Goal: Task Accomplishment & Management: Manage account settings

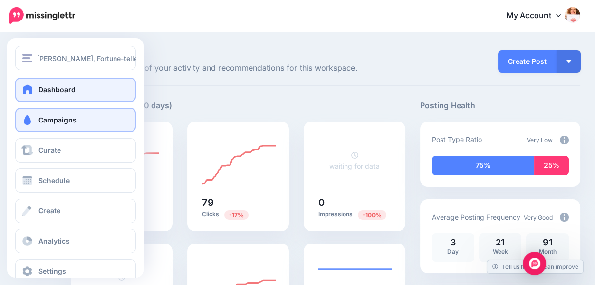
click at [56, 117] on span "Campaigns" at bounding box center [58, 120] width 38 height 8
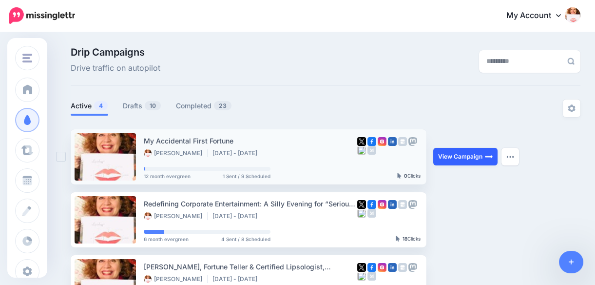
click at [474, 153] on link "View Campaign" at bounding box center [465, 157] width 64 height 18
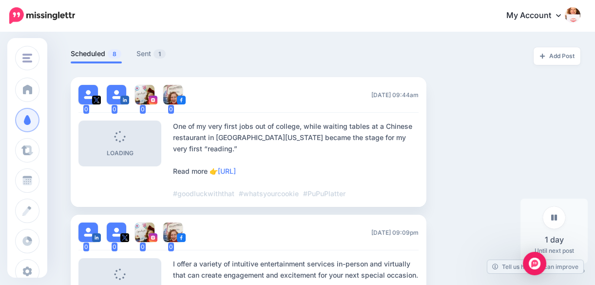
scroll to position [233, 0]
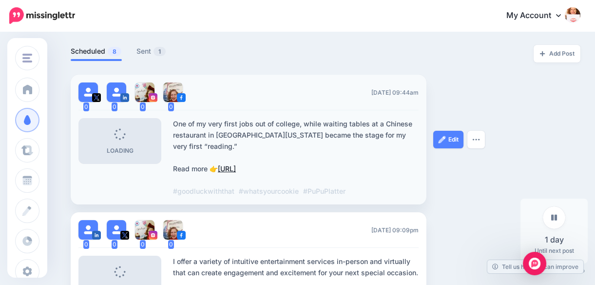
click at [236, 168] on link "https://lttr.ai/AjBw1" at bounding box center [227, 168] width 18 height 8
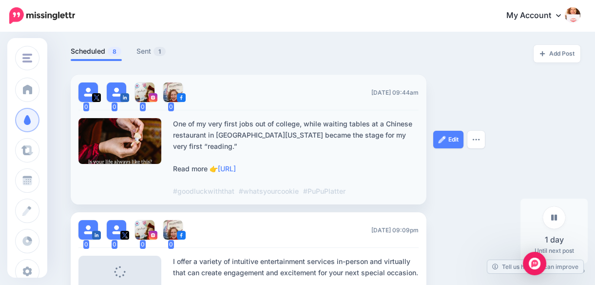
click at [288, 168] on div "One of my very first jobs out of college, while waiting tables at a Chinese res…" at bounding box center [296, 157] width 246 height 79
click at [287, 171] on div "One of my very first jobs out of college, while waiting tables at a Chinese res…" at bounding box center [296, 157] width 246 height 79
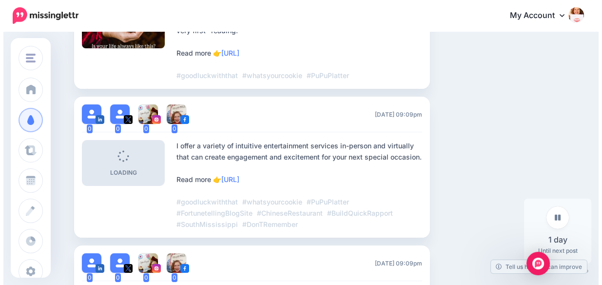
scroll to position [361, 0]
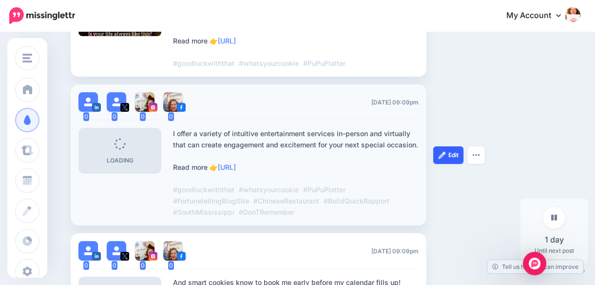
click at [450, 155] on link "Edit" at bounding box center [448, 155] width 30 height 18
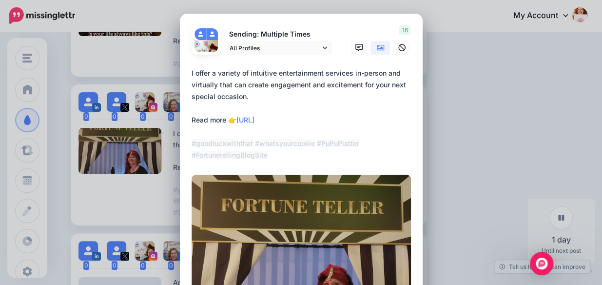
click at [302, 118] on textarea "**********" at bounding box center [304, 114] width 224 height 94
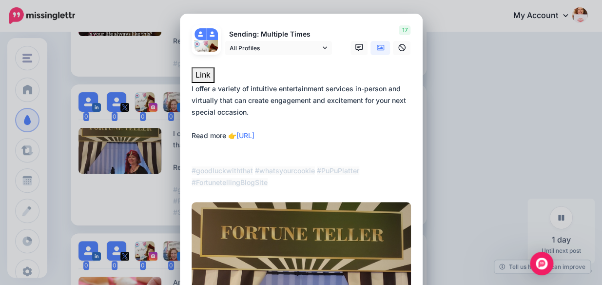
click at [339, 132] on textarea "**********" at bounding box center [304, 135] width 224 height 105
click at [273, 117] on textarea "**********" at bounding box center [304, 135] width 224 height 105
type textarea "**********"
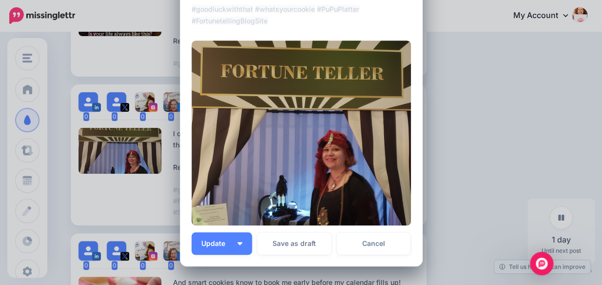
scroll to position [249, 0]
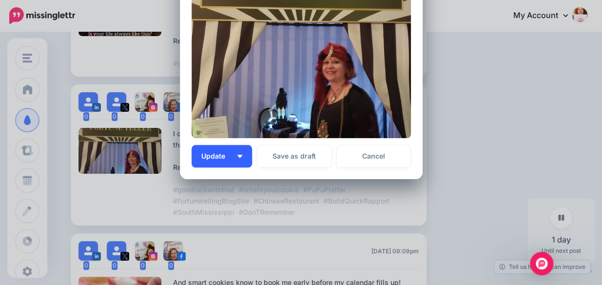
click at [234, 153] on button "Update" at bounding box center [222, 156] width 60 height 22
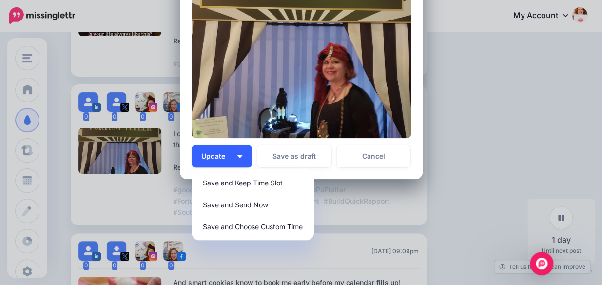
click at [212, 154] on span "Update" at bounding box center [216, 156] width 31 height 7
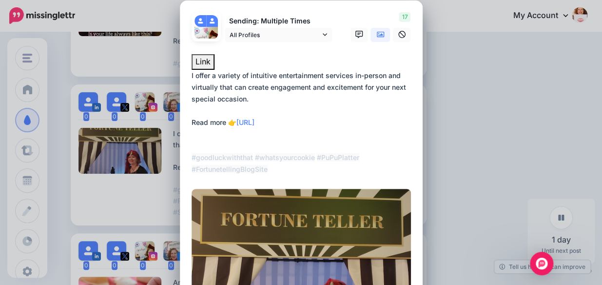
scroll to position [12, 0]
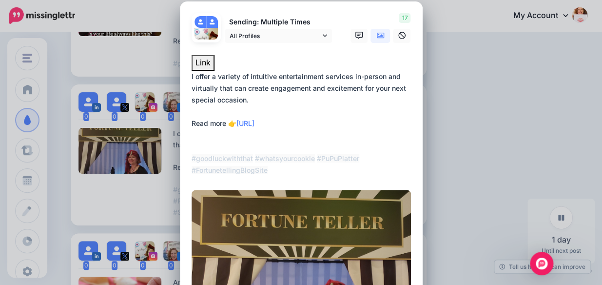
click at [515, 86] on div "Edit Post Loading Sending: Multiple Times @FortunesWest" at bounding box center [301, 142] width 602 height 285
click at [161, 50] on div "Edit Post Loading Sending: Multiple Times @FortunesWest" at bounding box center [301, 142] width 602 height 285
click at [256, 51] on div at bounding box center [301, 49] width 219 height 12
click at [198, 61] on button "Link" at bounding box center [203, 63] width 23 height 16
click at [471, 59] on div "Edit Post Loading Sending: Multiple Times @FortunesWest" at bounding box center [301, 142] width 602 height 285
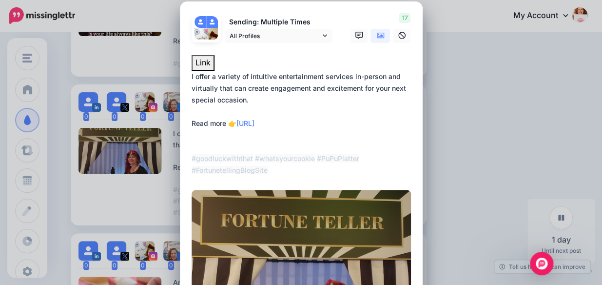
click at [57, 83] on div "Edit Post Loading Sending: Multiple Times @FortunesWest" at bounding box center [301, 142] width 602 height 285
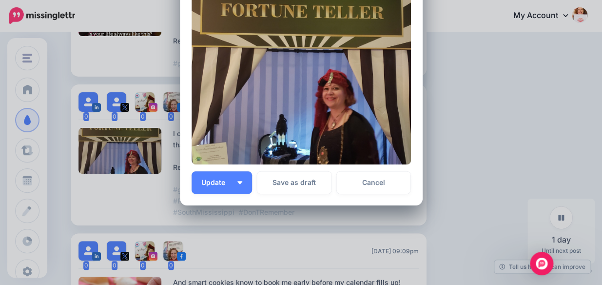
scroll to position [223, 0]
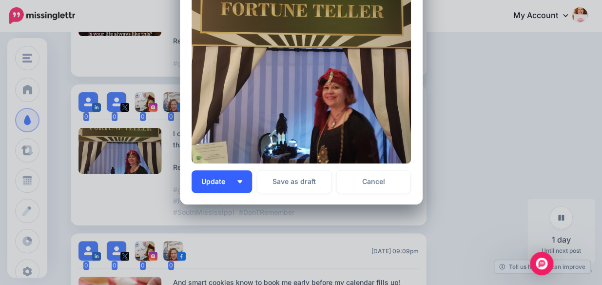
click at [219, 180] on span "Update" at bounding box center [216, 181] width 31 height 7
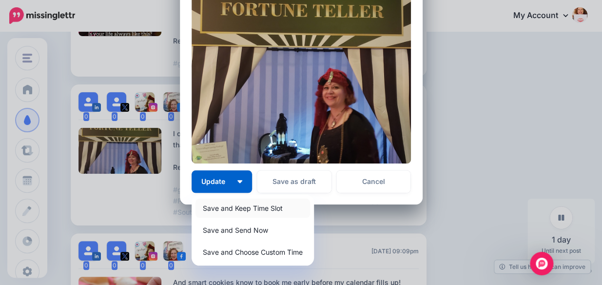
click at [266, 205] on link "Save and Keep Time Slot" at bounding box center [253, 207] width 115 height 19
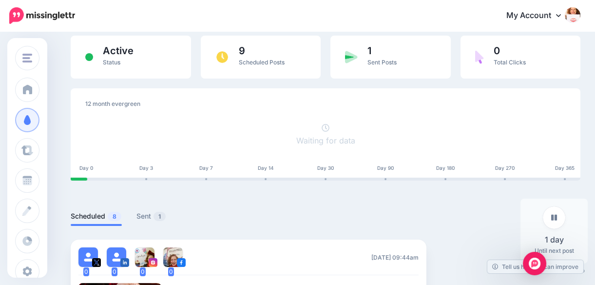
scroll to position [124, 0]
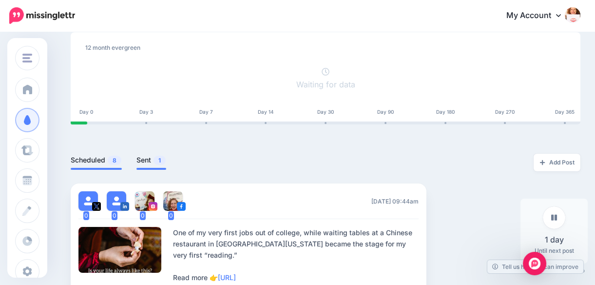
click at [150, 158] on link "Sent 1" at bounding box center [152, 160] width 30 height 12
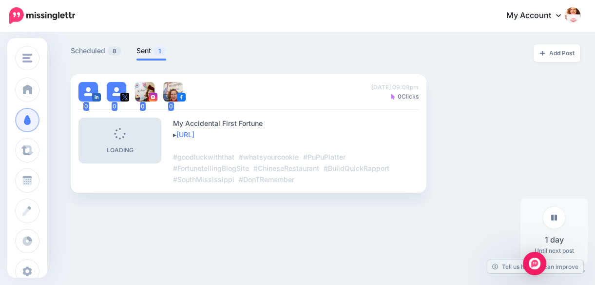
scroll to position [239, 0]
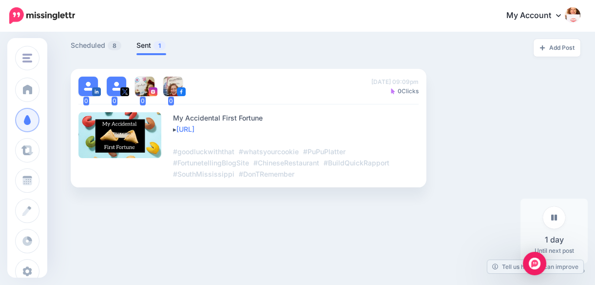
click at [480, 118] on ul "0 0 0 0 Sun, September 21, 2025 09:09pm 0 Clicks My Accidental First Fortune ▸ …" at bounding box center [326, 128] width 510 height 118
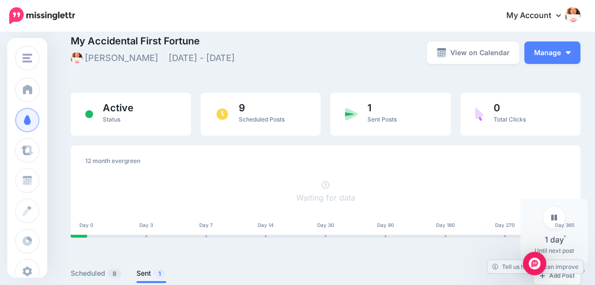
scroll to position [13, 0]
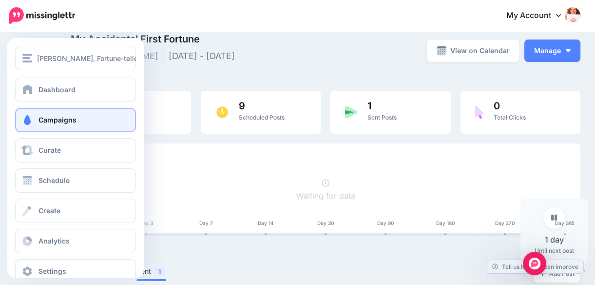
click at [56, 121] on span "Campaigns" at bounding box center [58, 120] width 38 height 8
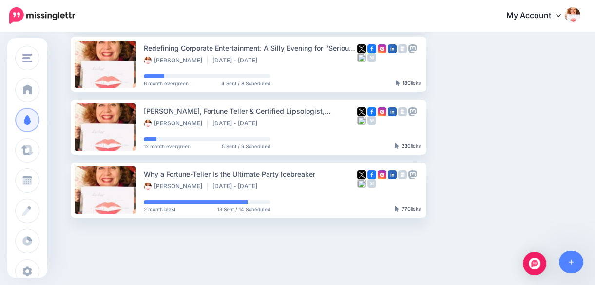
scroll to position [157, 0]
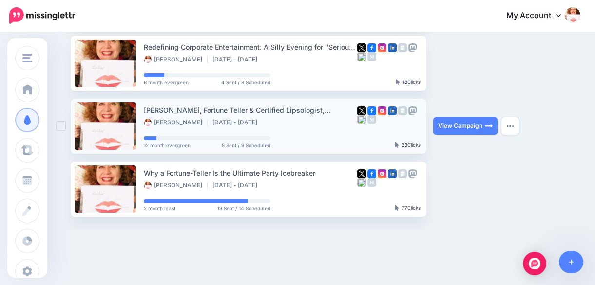
click at [273, 111] on div "Laura E. West, Fortune Teller & Certified Lipsologist, Dallas, TX" at bounding box center [251, 109] width 214 height 11
click at [466, 125] on link "View Campaign" at bounding box center [465, 126] width 64 height 18
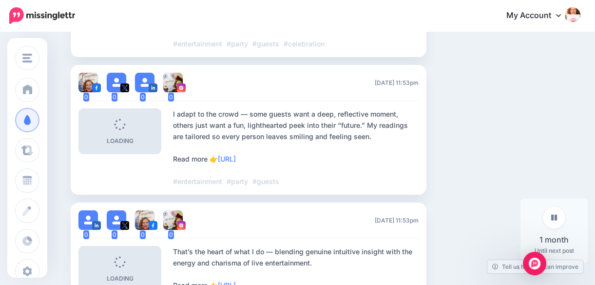
scroll to position [530, 0]
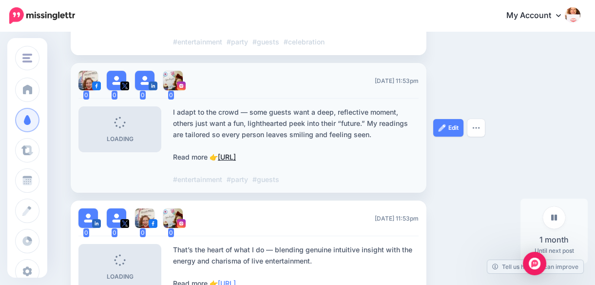
click at [236, 153] on link "[URL]" at bounding box center [227, 157] width 18 height 8
